Goal: Task Accomplishment & Management: Use online tool/utility

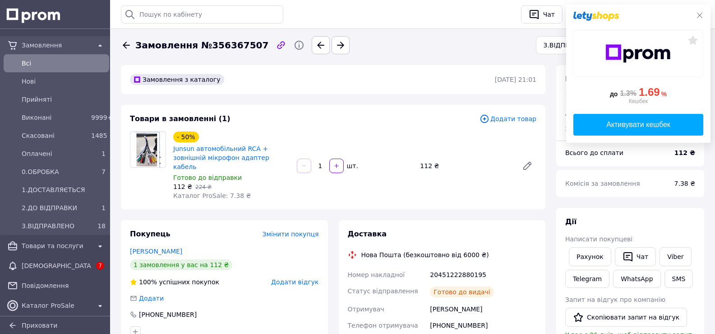
click at [697, 14] on icon at bounding box center [699, 15] width 7 height 7
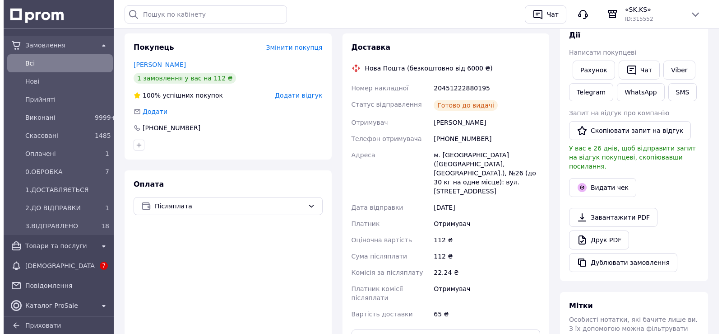
scroll to position [297, 0]
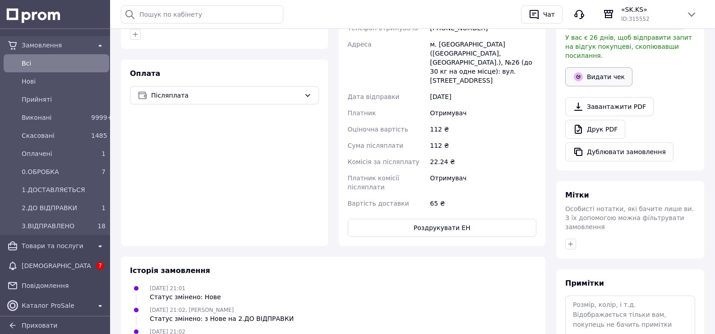
click at [591, 67] on button "Видати чек" at bounding box center [598, 76] width 67 height 19
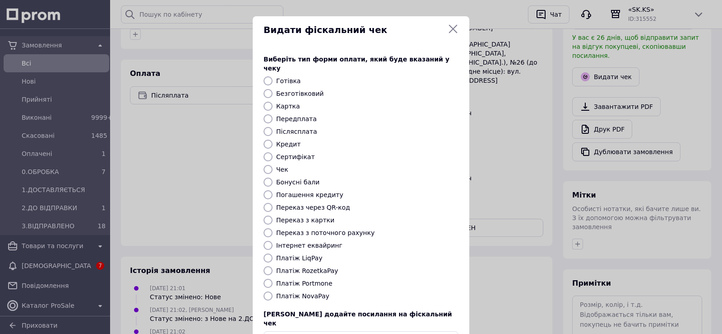
click at [294, 292] on label "Платіж NovaPay" at bounding box center [302, 295] width 53 height 7
click at [273, 291] on input "Платіж NovaPay" at bounding box center [268, 295] width 9 height 9
radio input "true"
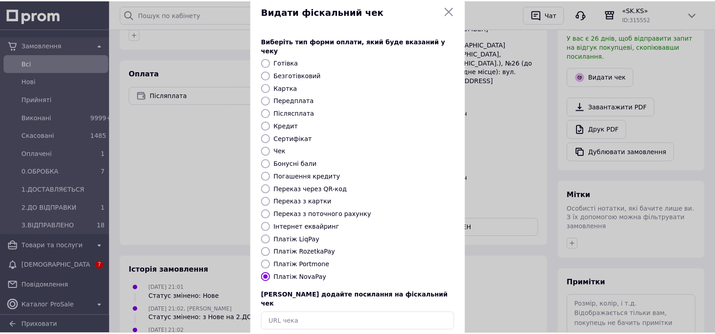
scroll to position [54, 0]
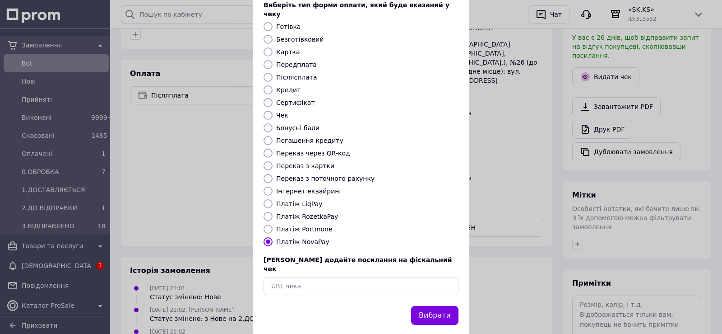
drag, startPoint x: 463, startPoint y: 284, endPoint x: 459, endPoint y: 323, distance: 39.1
click at [442, 306] on button "Вибрати" at bounding box center [434, 315] width 47 height 19
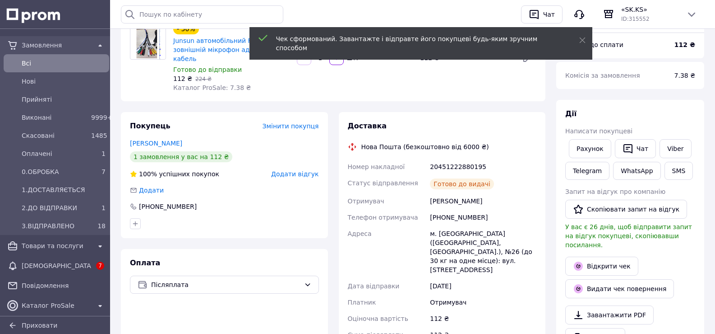
scroll to position [0, 0]
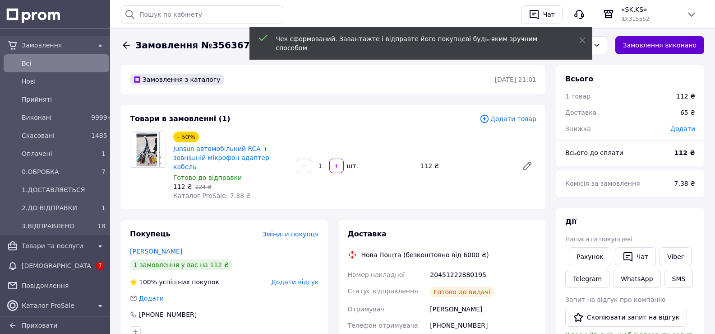
click at [671, 41] on button "Замовлення виконано" at bounding box center [660, 45] width 89 height 18
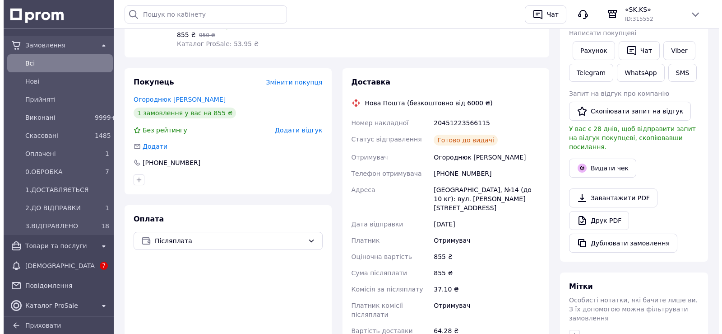
scroll to position [236, 0]
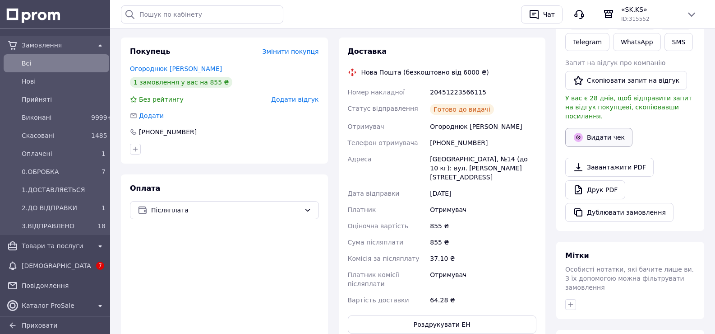
click at [595, 132] on button "Видати чек" at bounding box center [598, 137] width 67 height 19
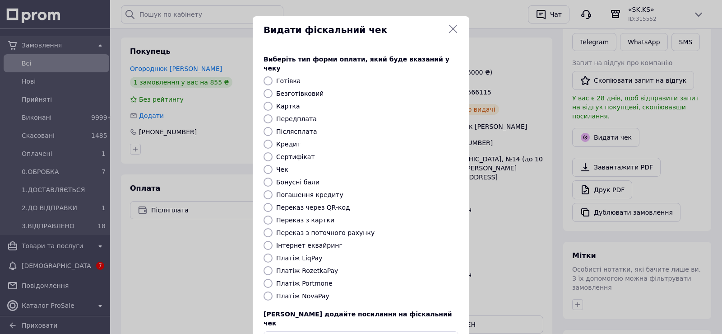
click at [280, 292] on label "Платіж NovaPay" at bounding box center [302, 295] width 53 height 7
click at [273, 291] on input "Платіж NovaPay" at bounding box center [268, 295] width 9 height 9
radio input "true"
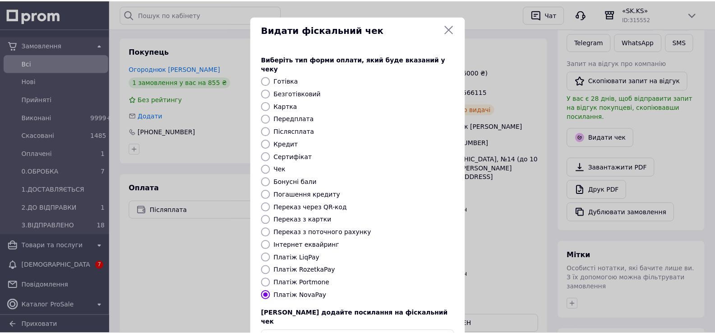
scroll to position [54, 0]
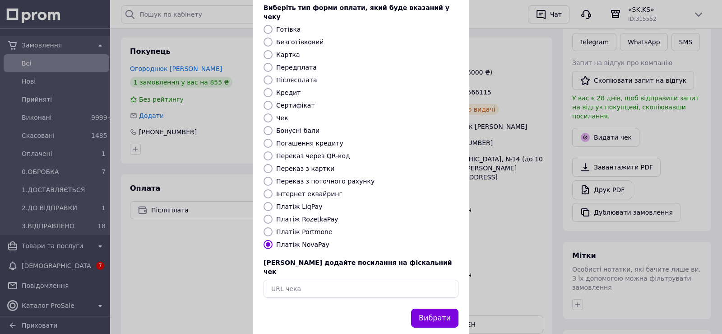
drag, startPoint x: 390, startPoint y: 255, endPoint x: 401, endPoint y: 311, distance: 56.6
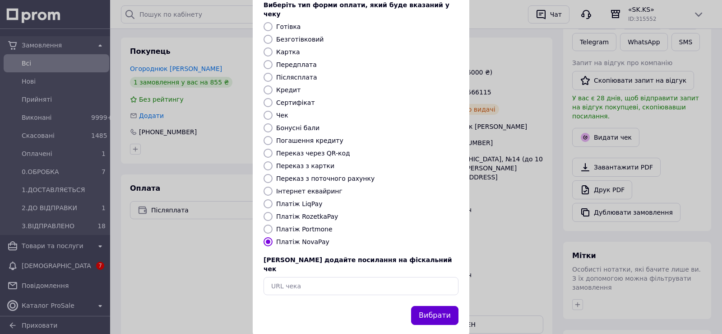
click at [433, 306] on button "Вибрати" at bounding box center [434, 315] width 47 height 19
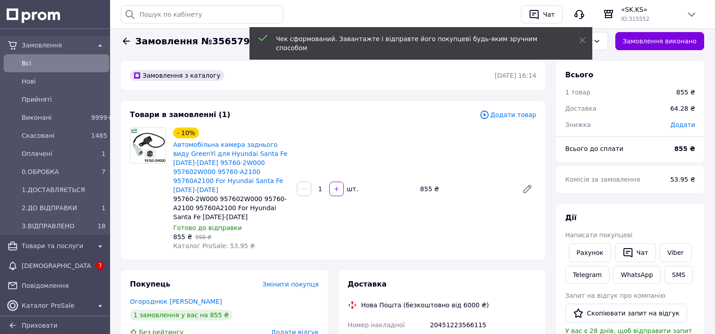
scroll to position [0, 0]
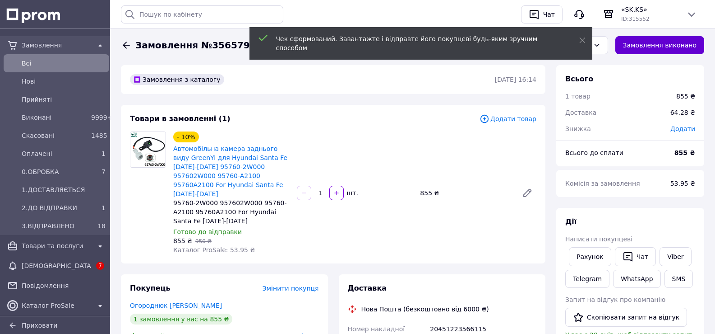
click at [660, 43] on button "Замовлення виконано" at bounding box center [660, 45] width 89 height 18
